Goal: Task Accomplishment & Management: Manage account settings

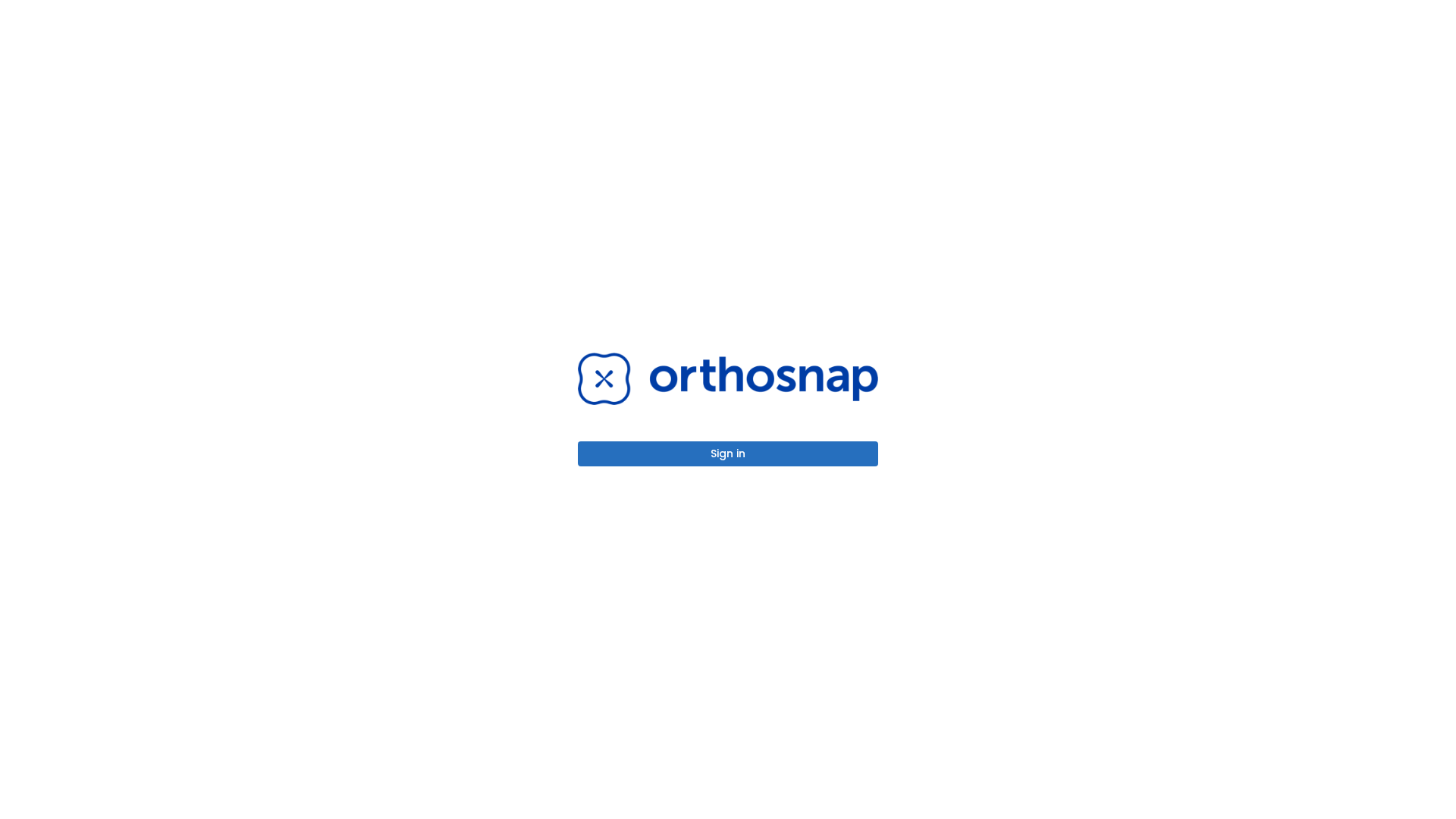
click at [728, 453] on button "Sign in" at bounding box center [728, 454] width 301 height 25
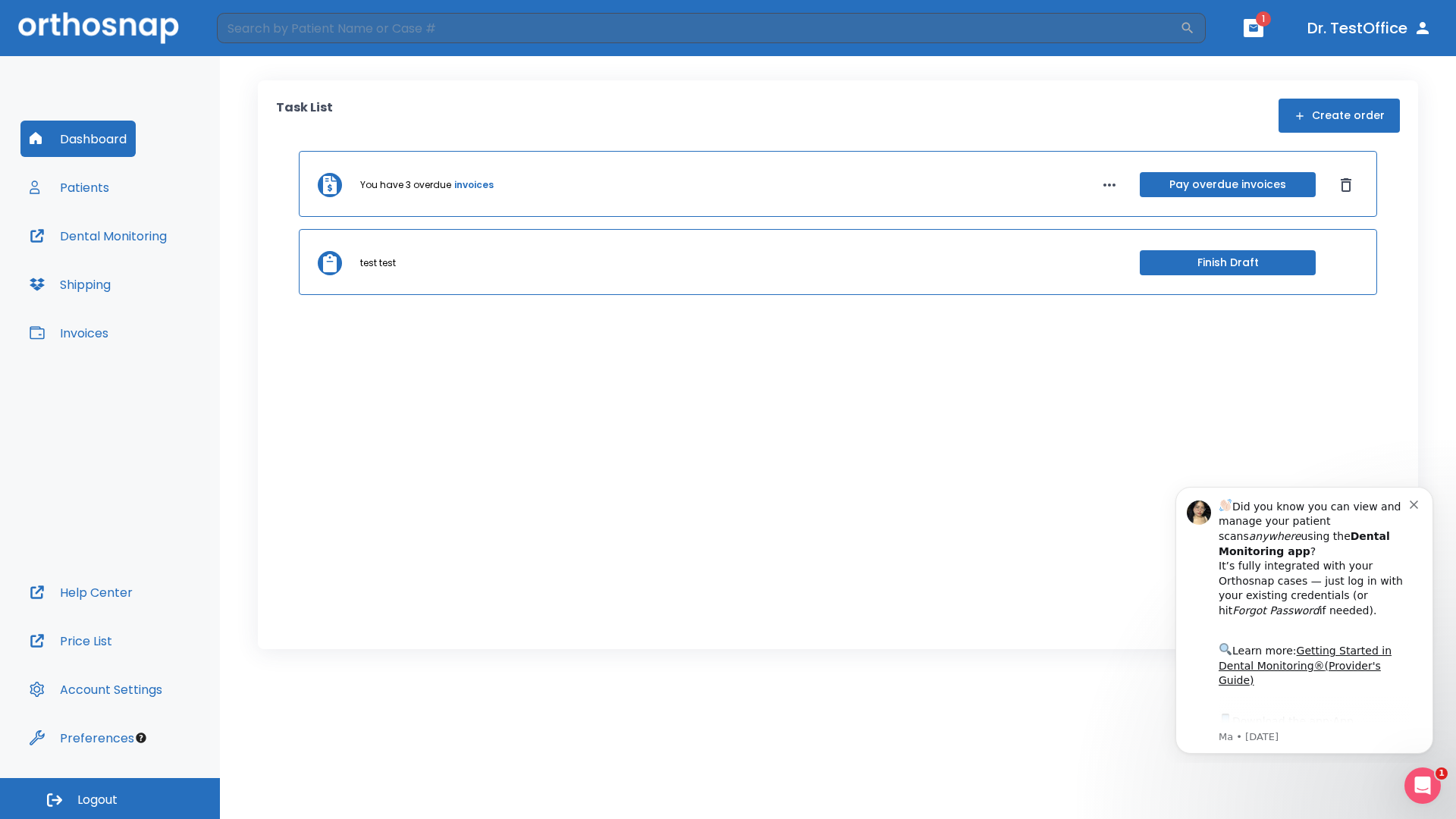
click at [110, 799] on span "Logout" at bounding box center [97, 799] width 40 height 16
